Goal: Find specific page/section: Find specific page/section

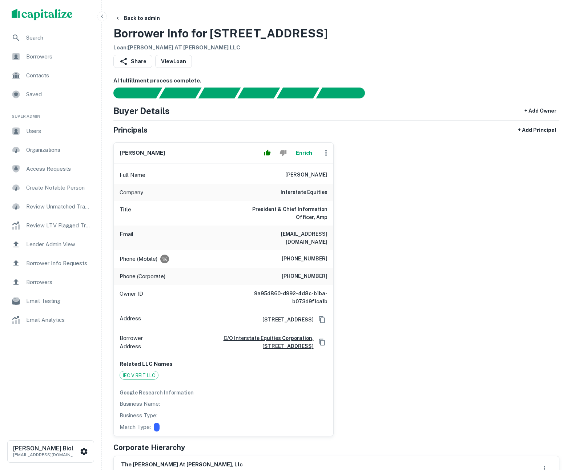
click at [428, 213] on div "[PERSON_NAME] Enrich Full Name [PERSON_NAME] Company interstate equities Title …" at bounding box center [334, 287] width 452 height 300
click at [429, 264] on div "[PERSON_NAME] Enrich Full Name [PERSON_NAME] Company interstate equities Title …" at bounding box center [334, 287] width 452 height 300
click at [266, 154] on div at bounding box center [275, 153] width 28 height 15
click at [324, 155] on icon "button" at bounding box center [326, 153] width 9 height 9
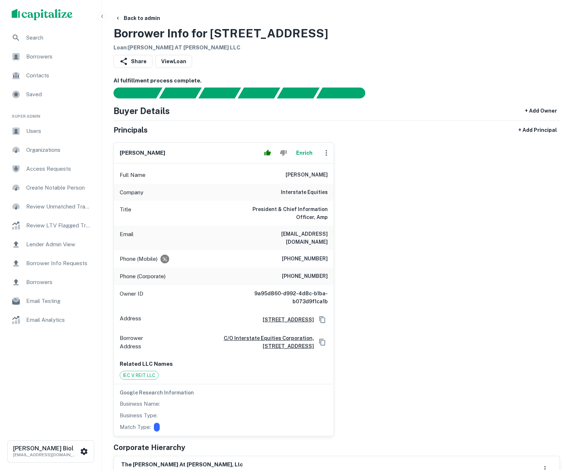
click at [413, 470] on div at bounding box center [285, 470] width 571 height 0
